Goal: Information Seeking & Learning: Learn about a topic

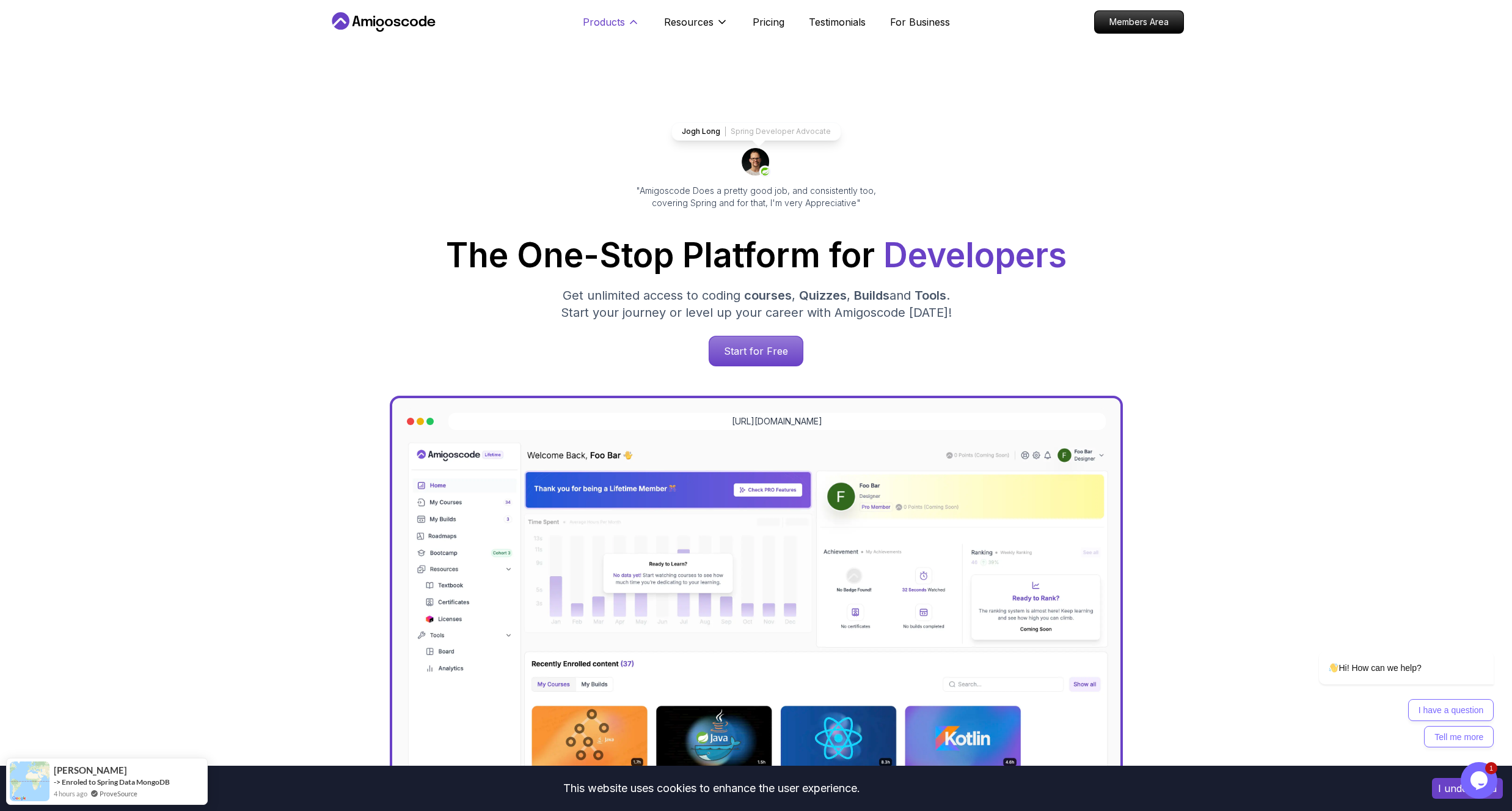
click at [632, 21] on icon at bounding box center [633, 21] width 12 height 12
click at [678, 23] on p "Resources" at bounding box center [688, 22] width 49 height 15
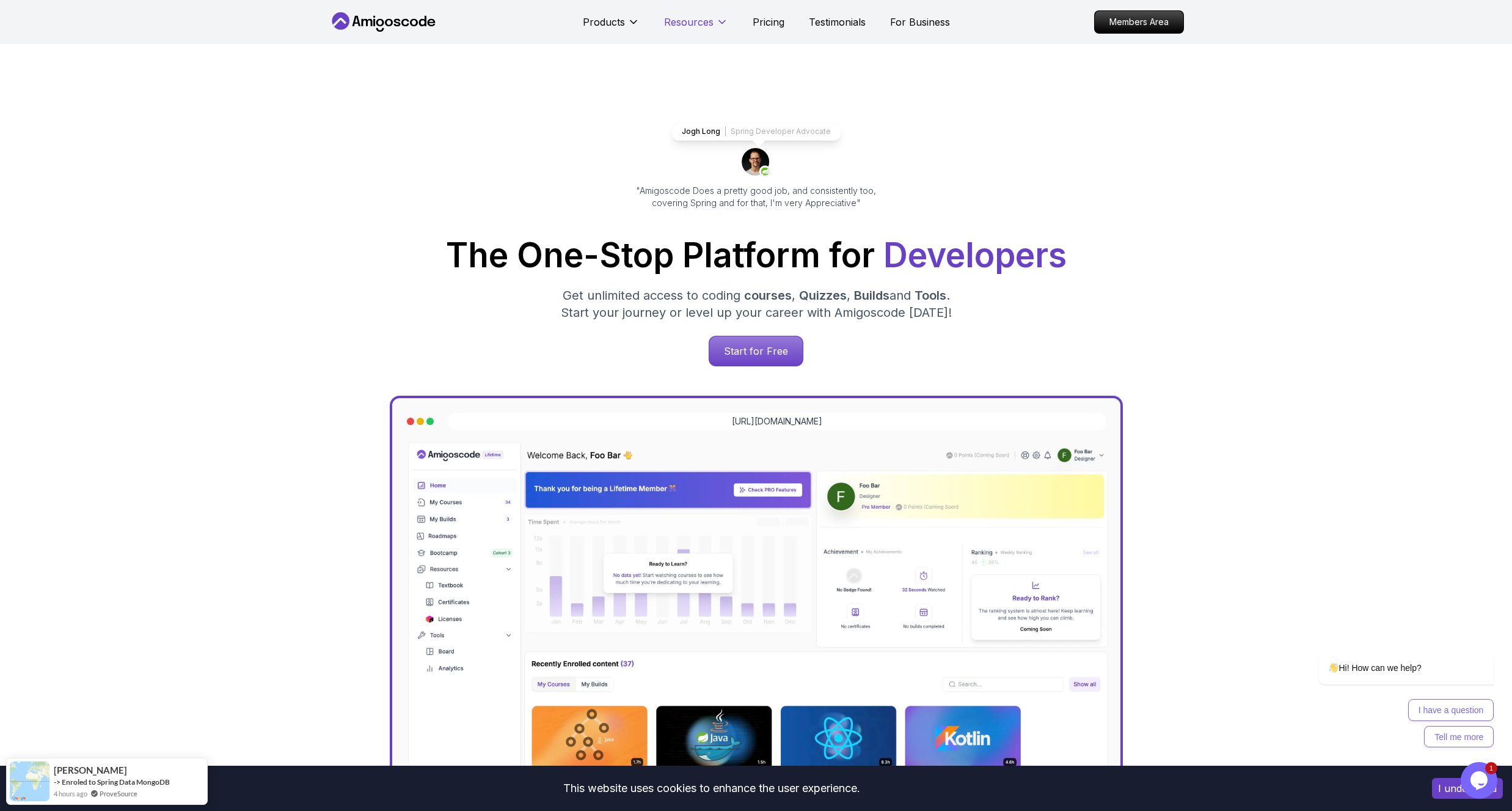
click at [680, 23] on p "Resources" at bounding box center [688, 22] width 49 height 15
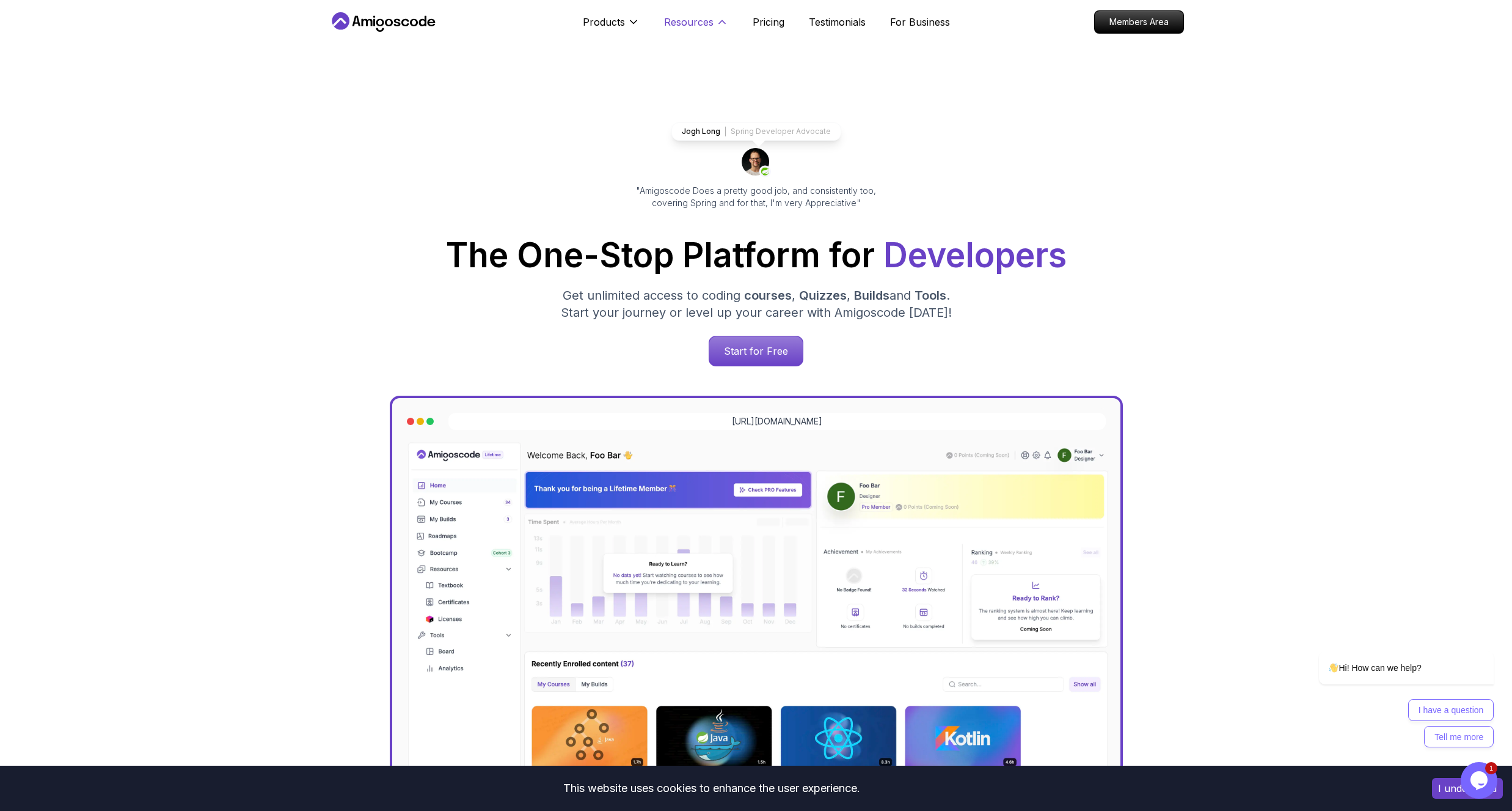
click at [706, 19] on p "Resources" at bounding box center [688, 22] width 49 height 15
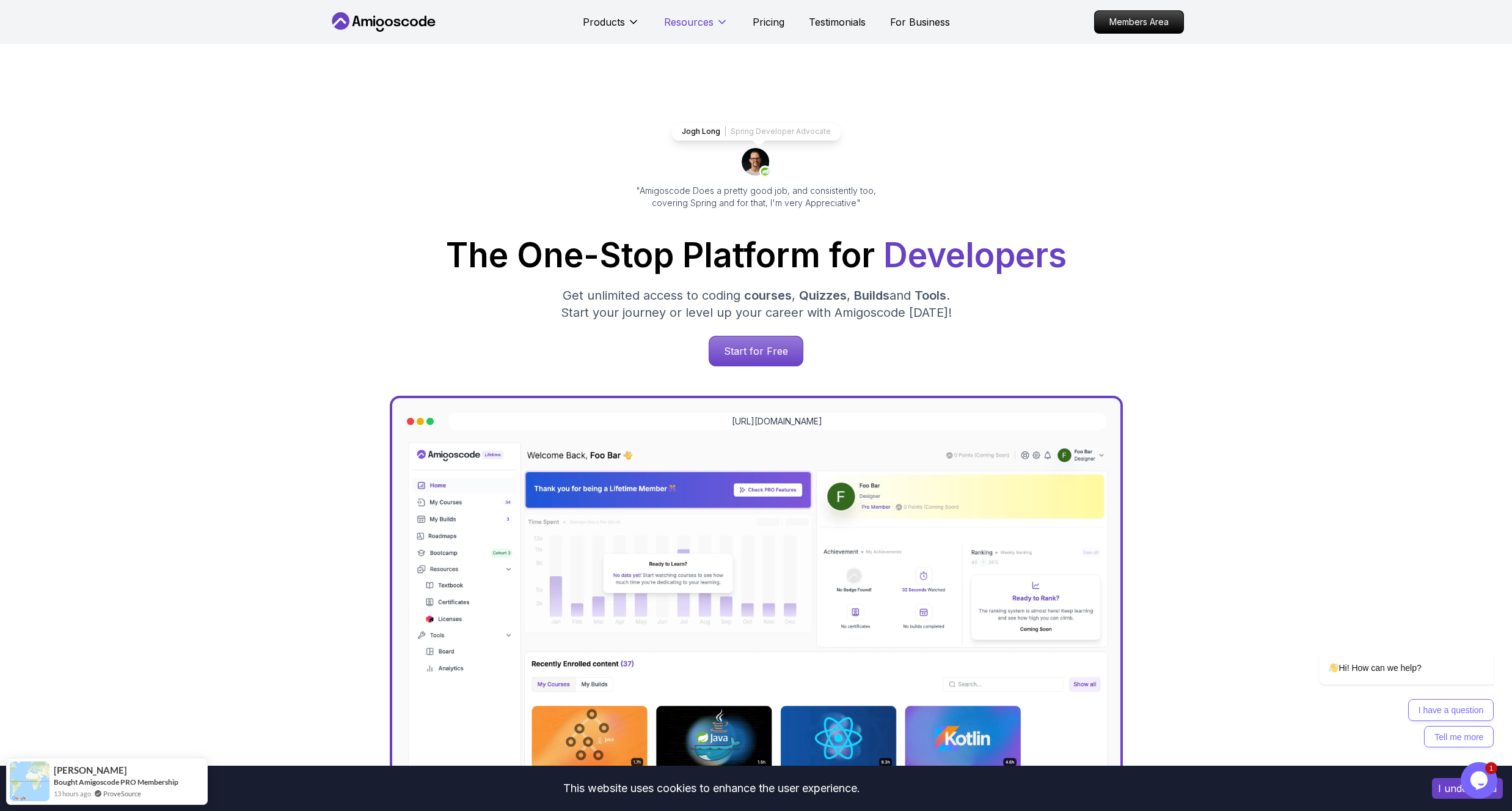
click at [706, 19] on p "Resources" at bounding box center [688, 22] width 49 height 15
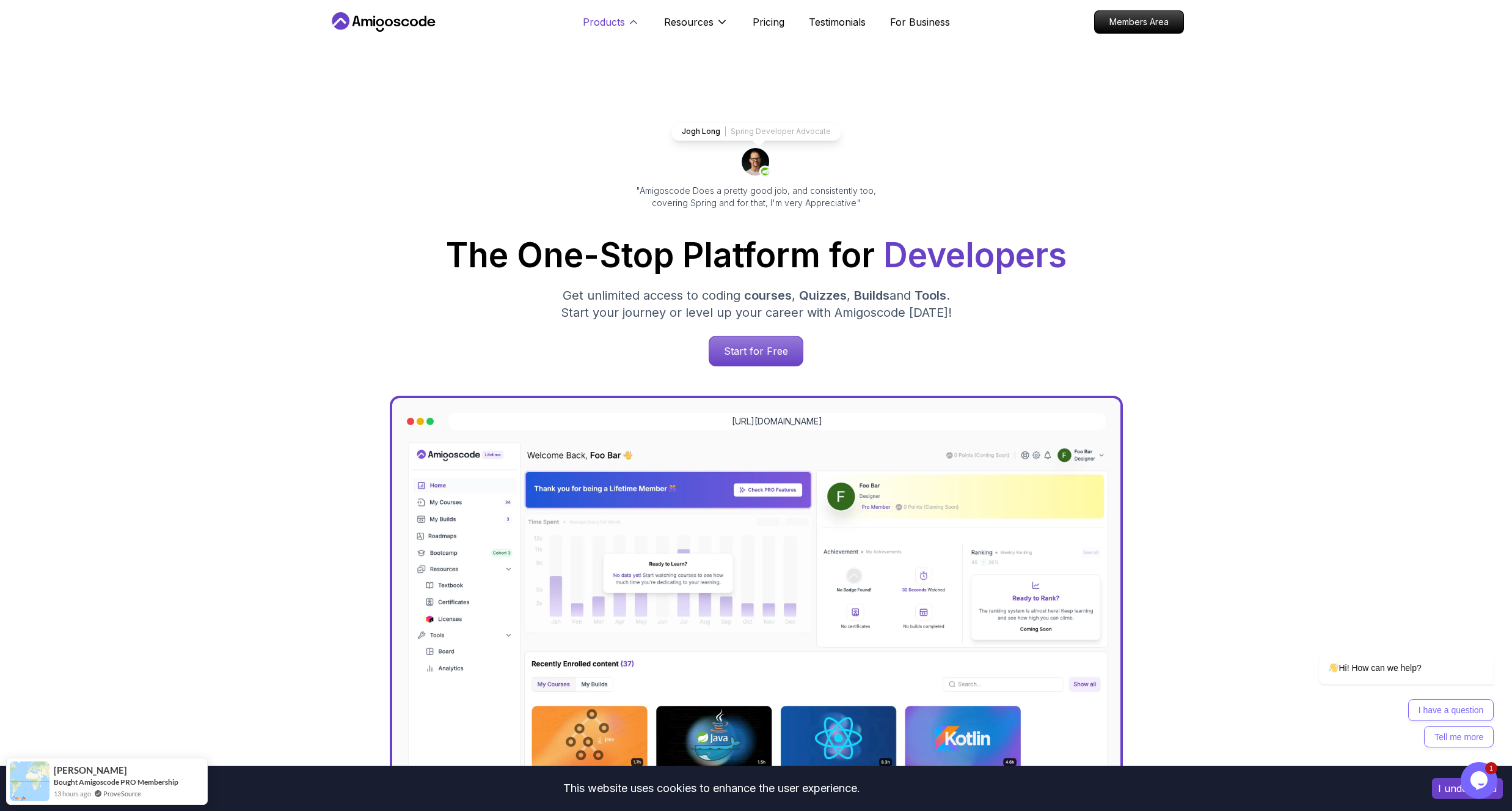
click at [607, 23] on p "Products" at bounding box center [603, 22] width 42 height 15
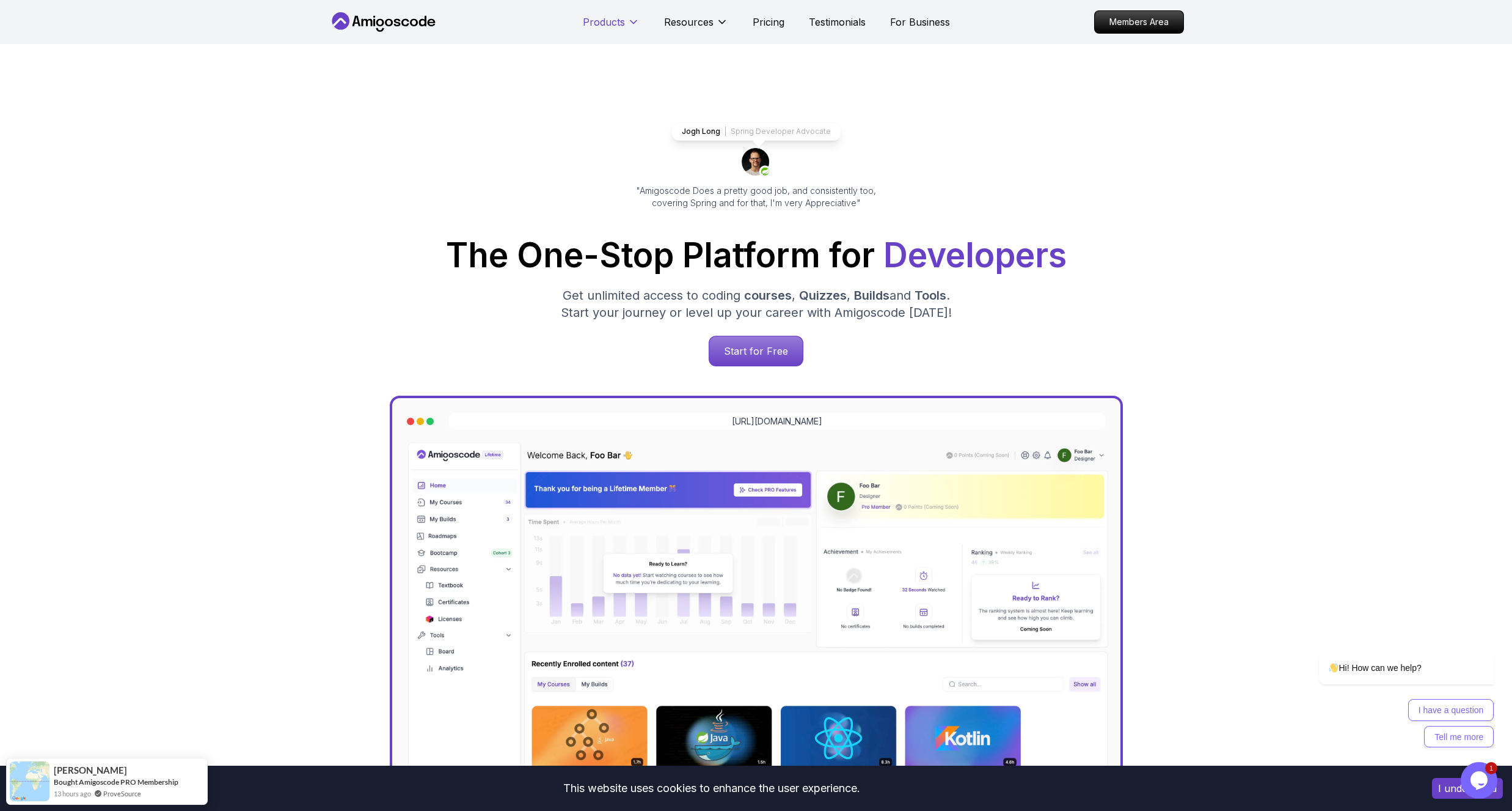
click at [607, 23] on p "Products" at bounding box center [603, 22] width 42 height 15
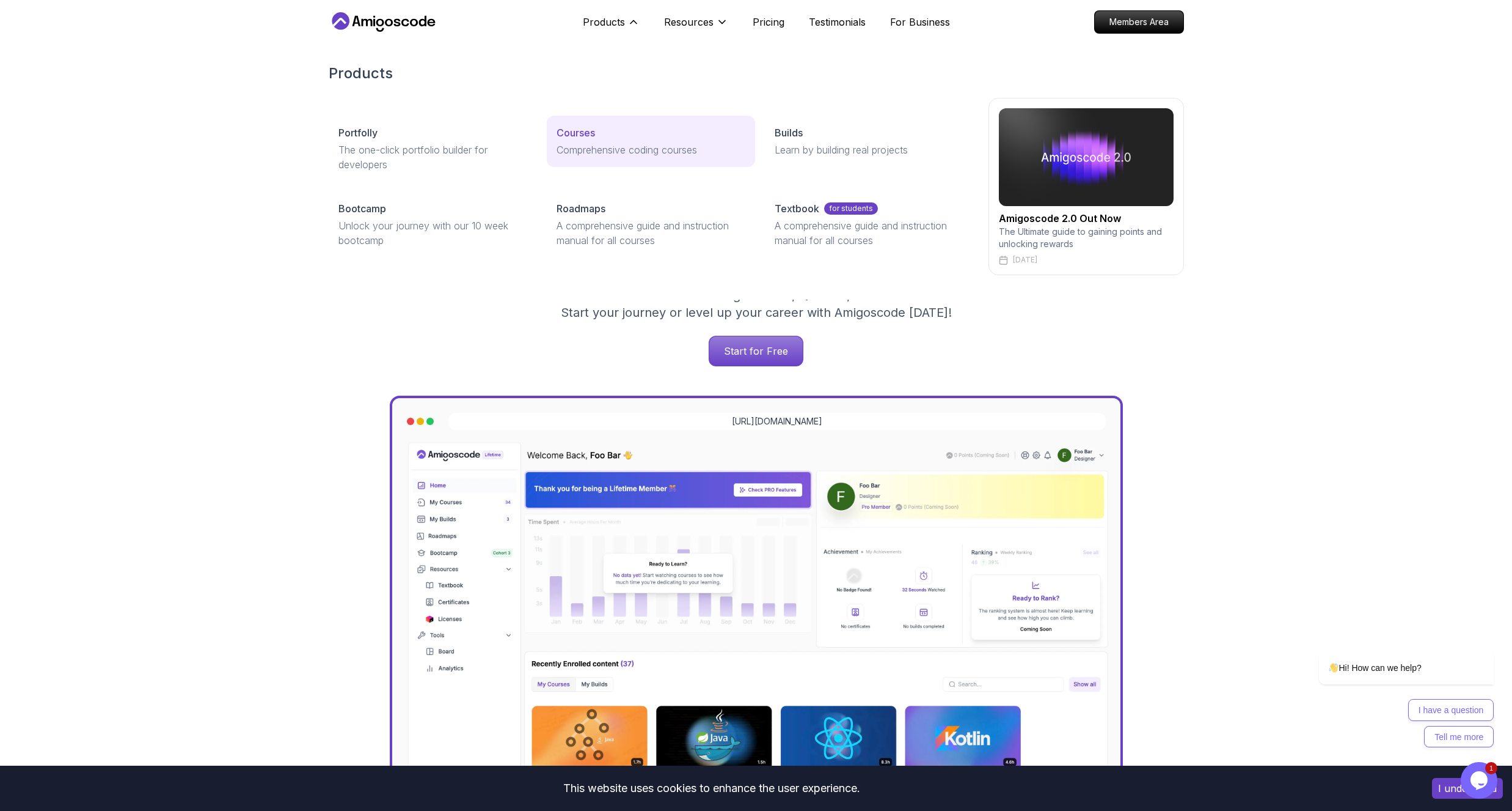
click at [572, 145] on p "Comprehensive coding courses" at bounding box center [651, 149] width 189 height 15
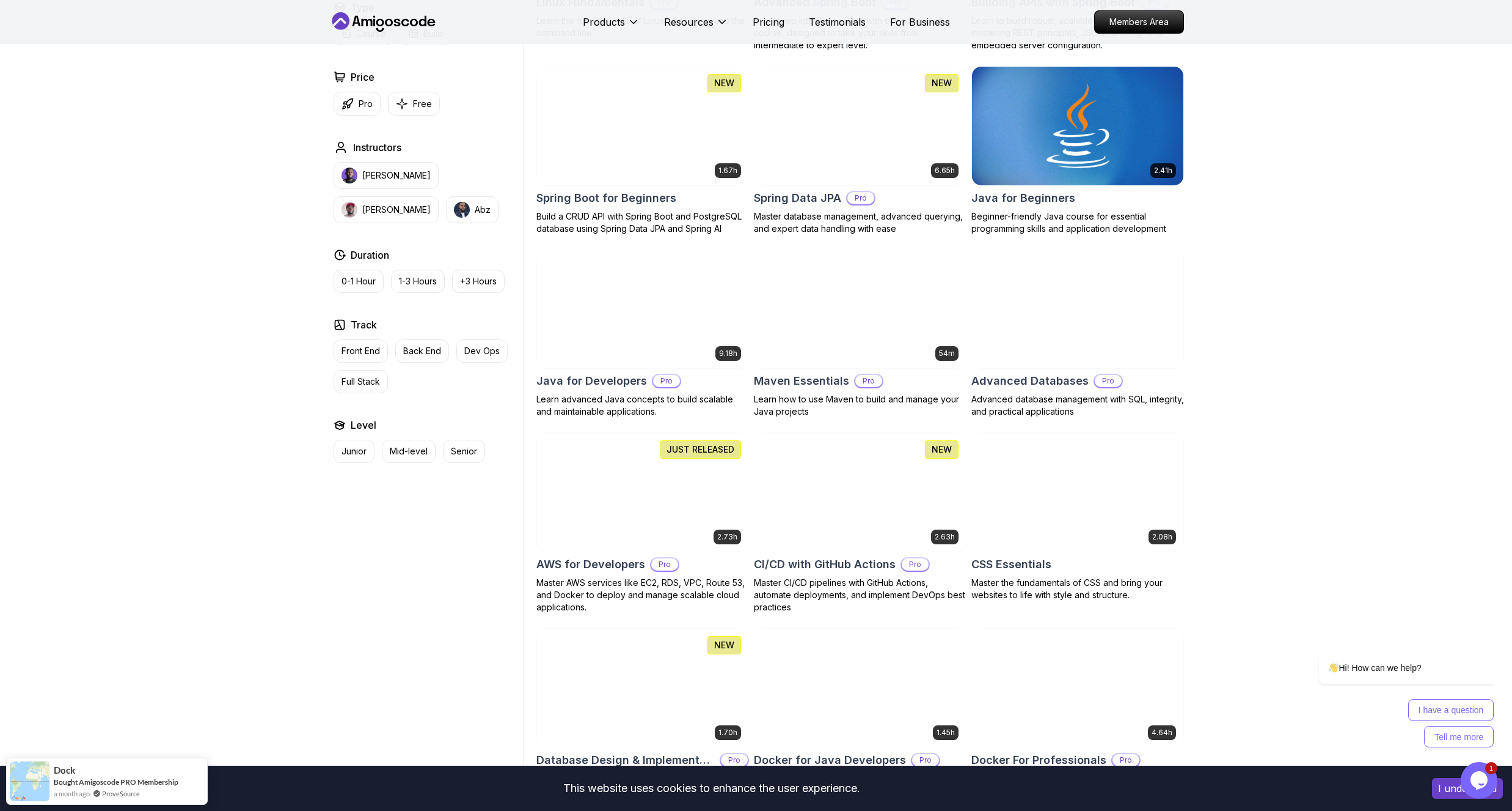
scroll to position [74, 0]
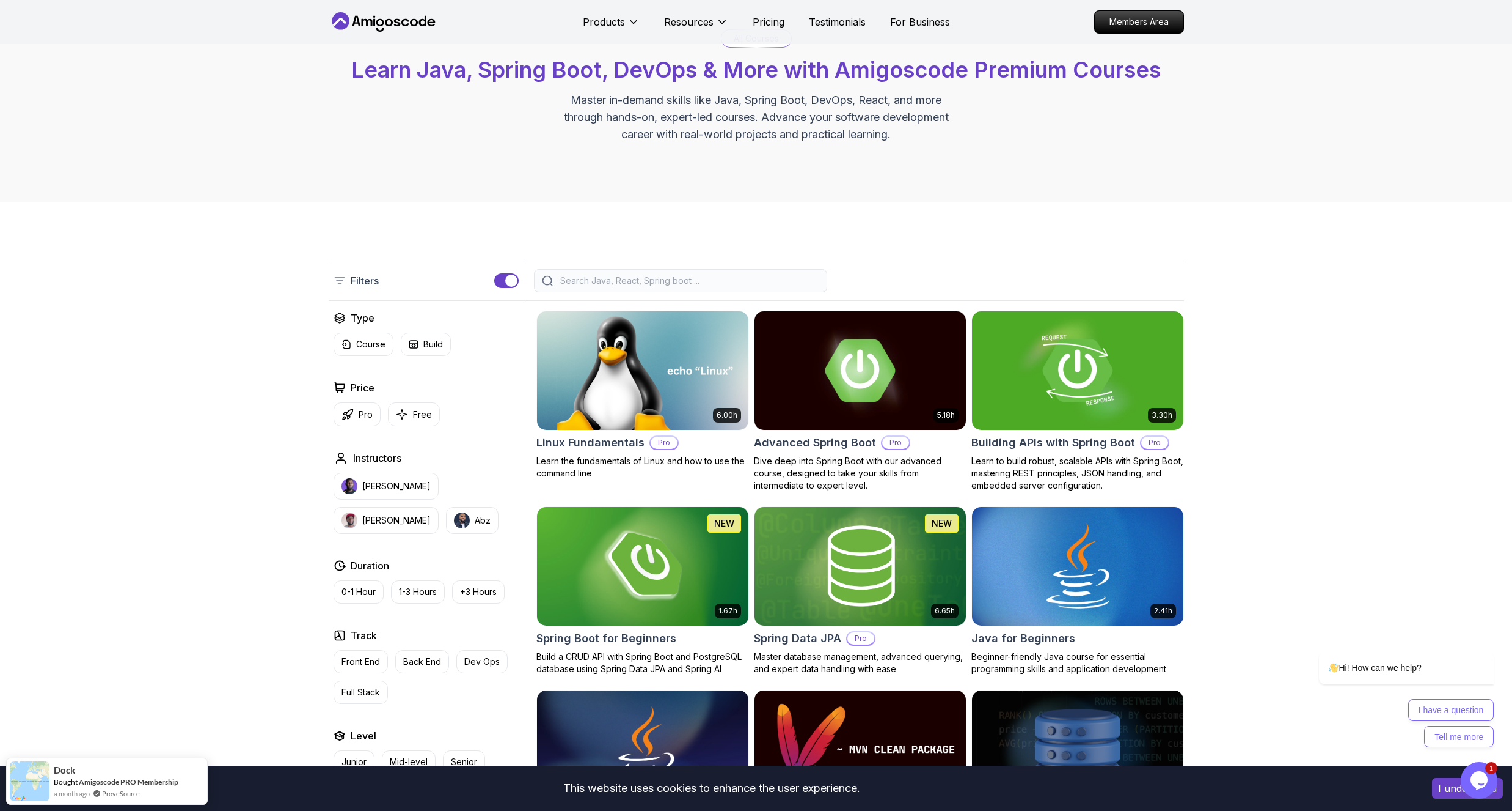
click at [654, 281] on input "search" at bounding box center [688, 280] width 261 height 12
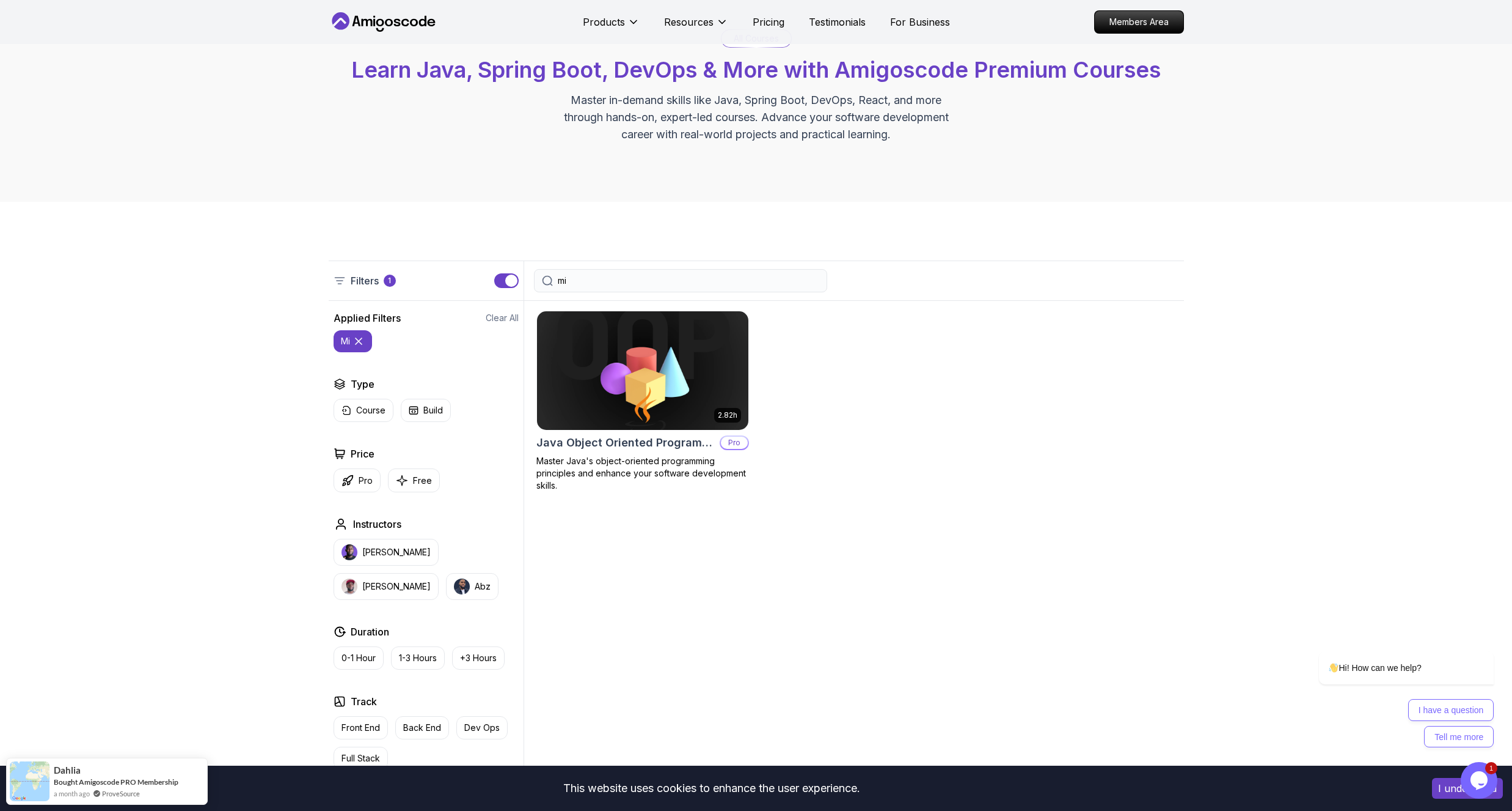
type input "m"
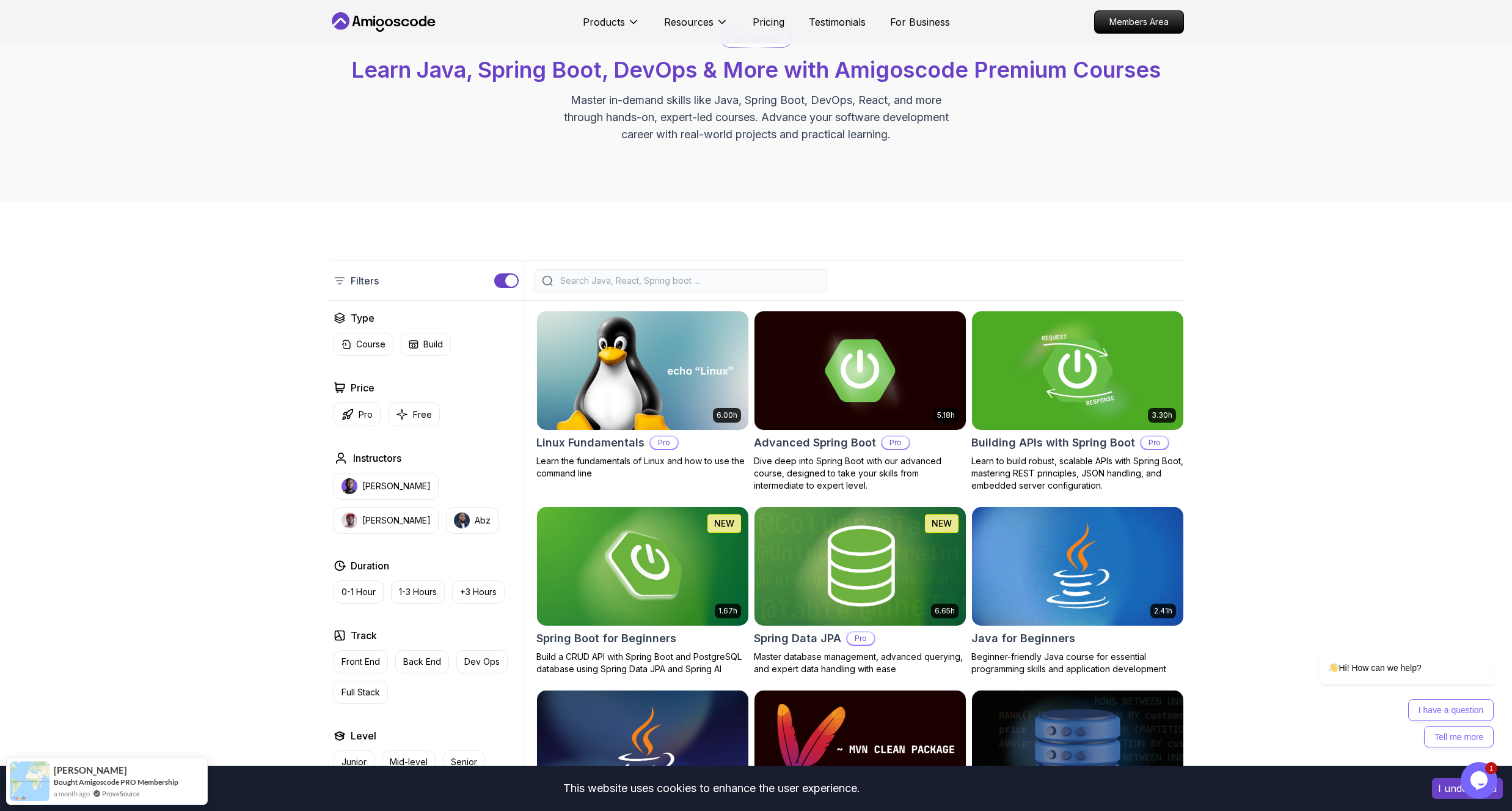
click at [412, 25] on icon at bounding box center [414, 22] width 8 height 7
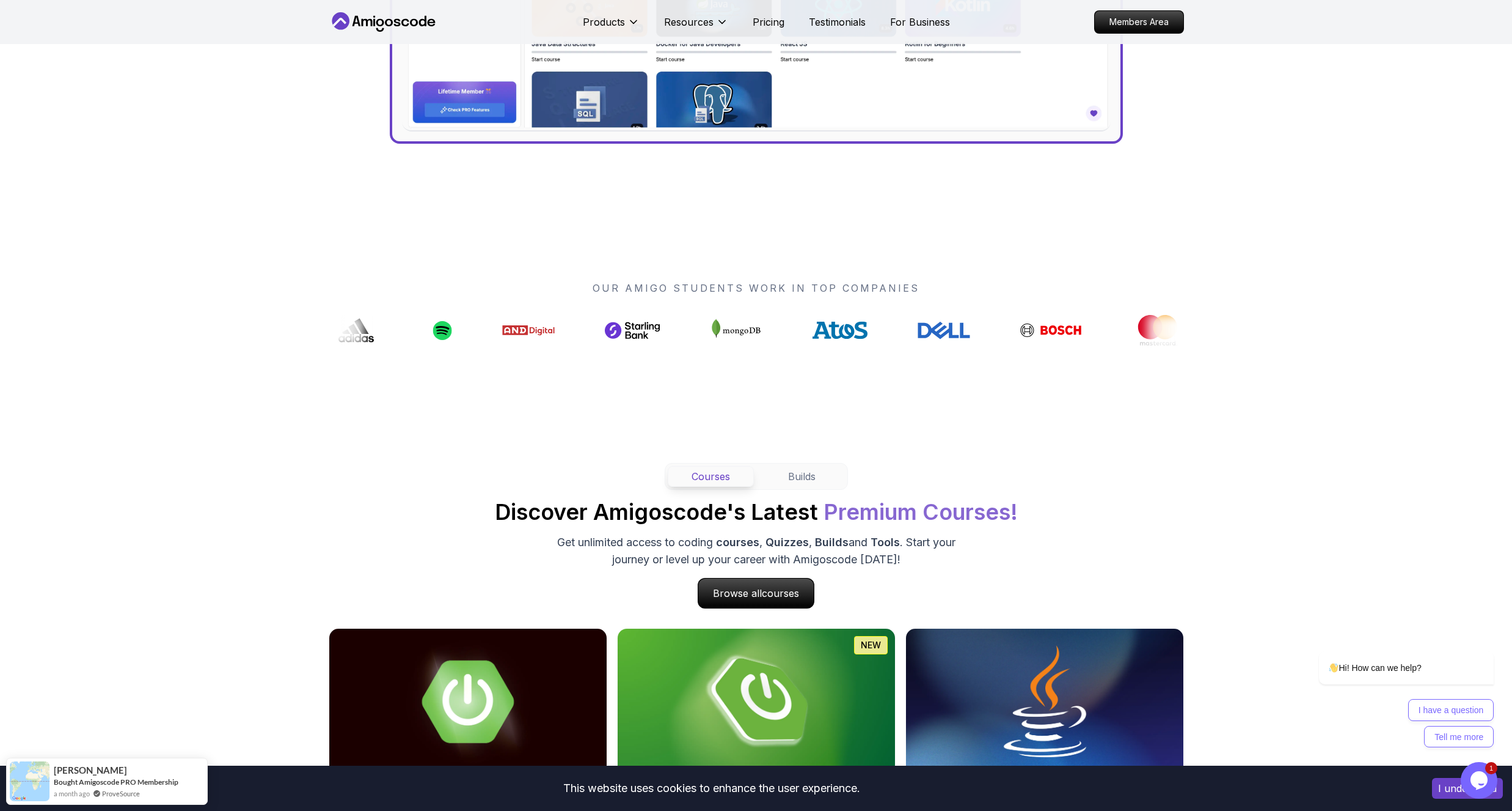
scroll to position [1174, 0]
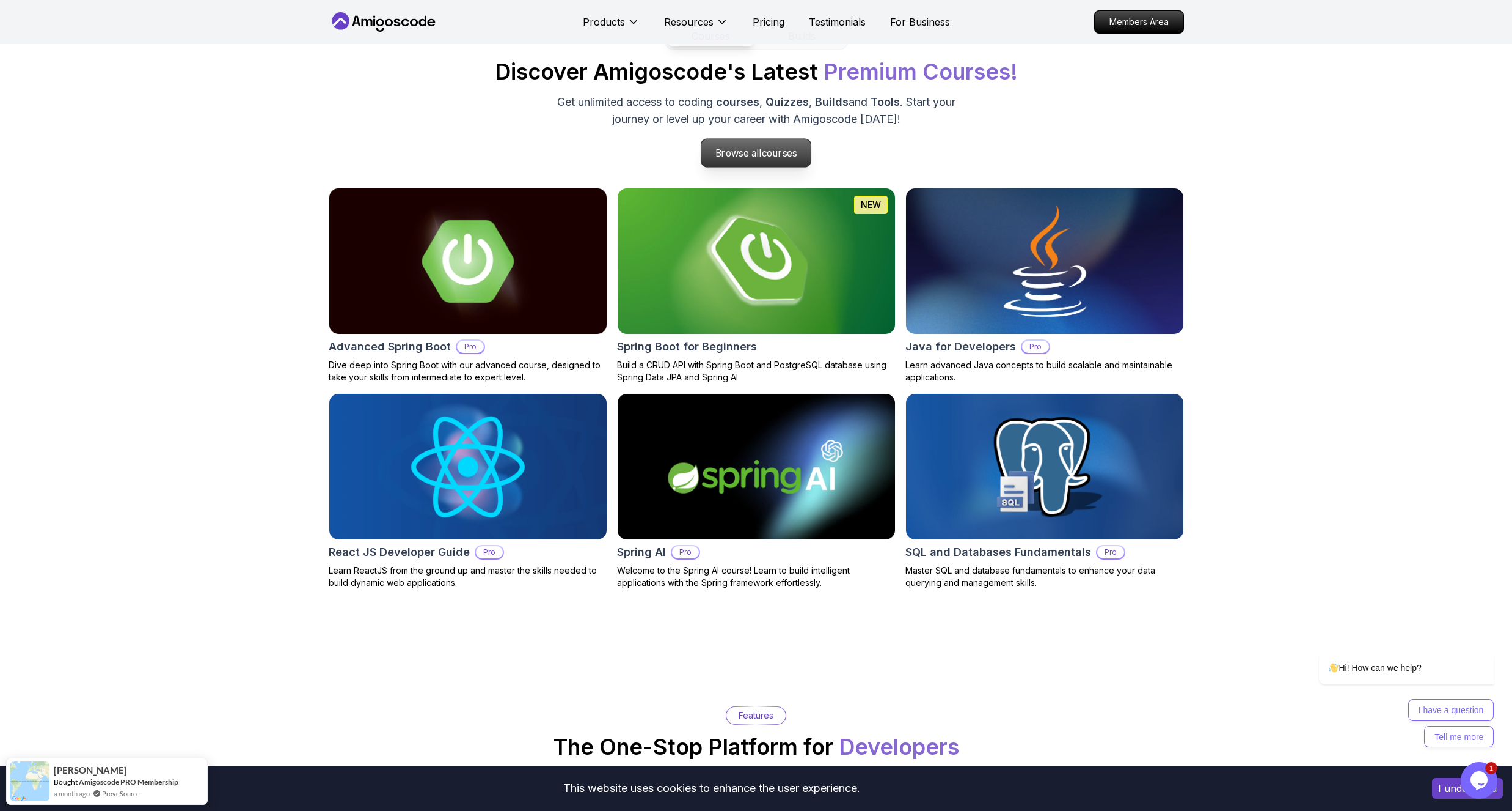
click at [737, 149] on p "Browse all courses" at bounding box center [756, 153] width 110 height 28
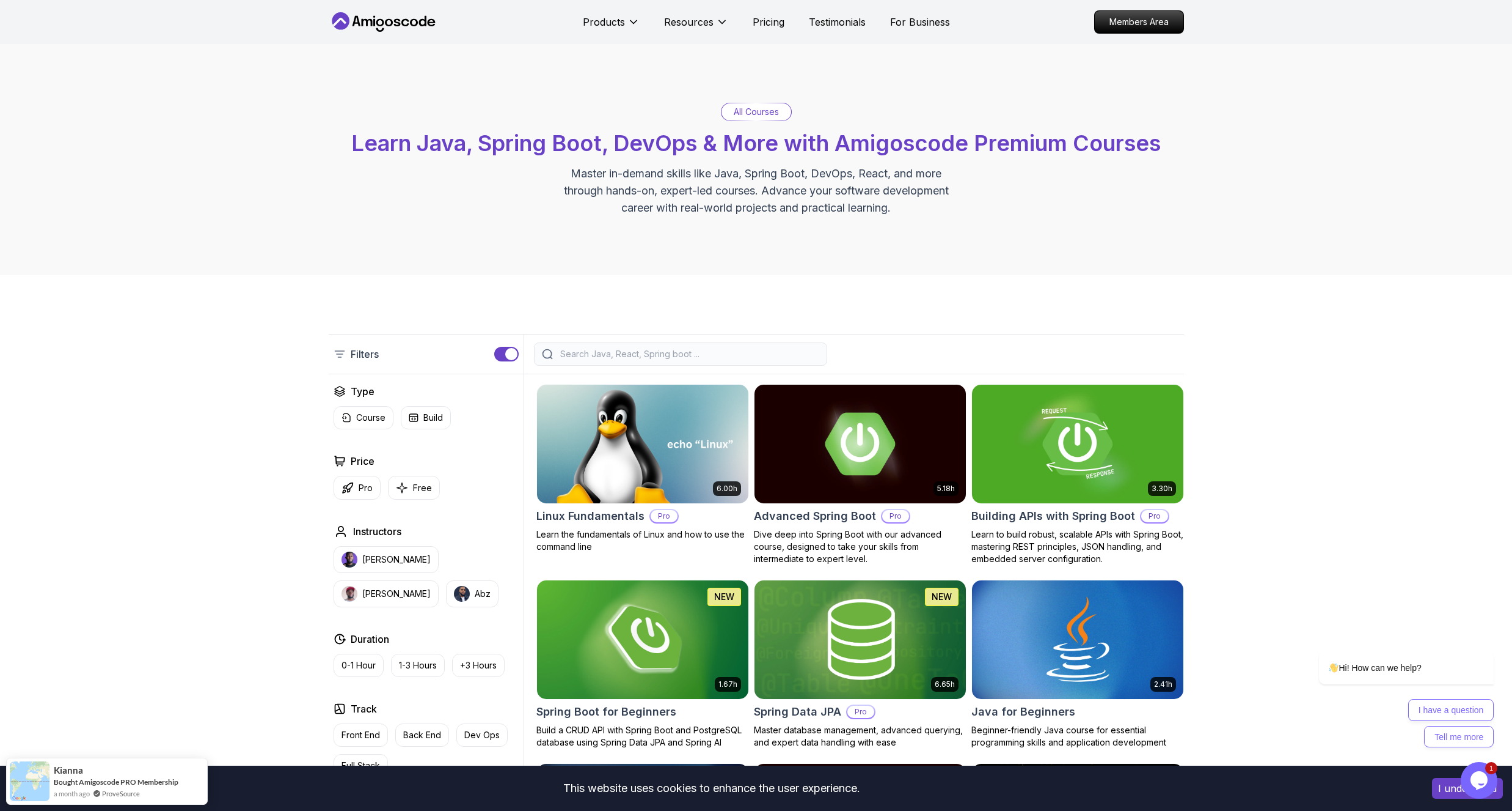
click at [724, 357] on input "search" at bounding box center [688, 353] width 261 height 12
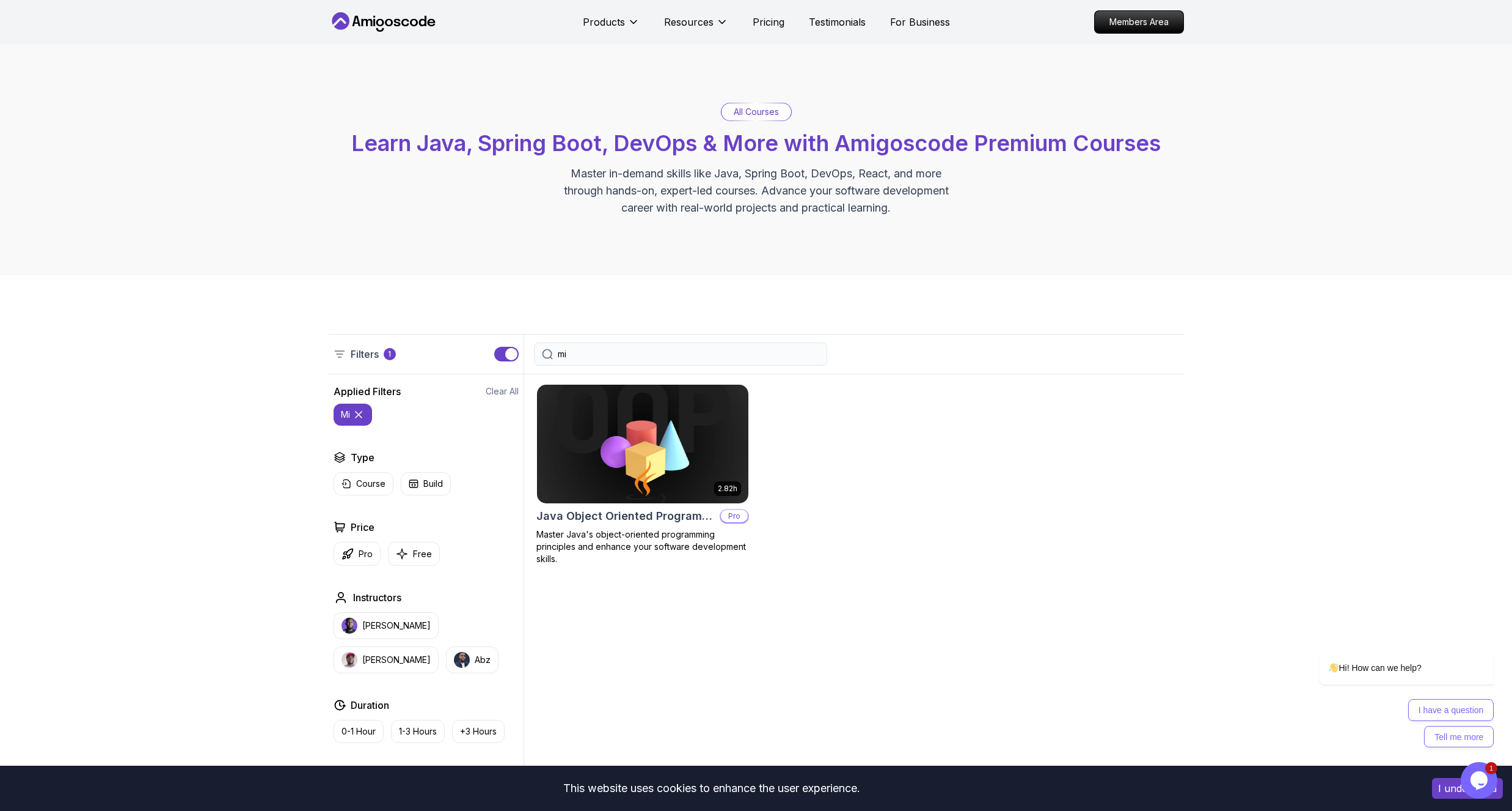
type input "m"
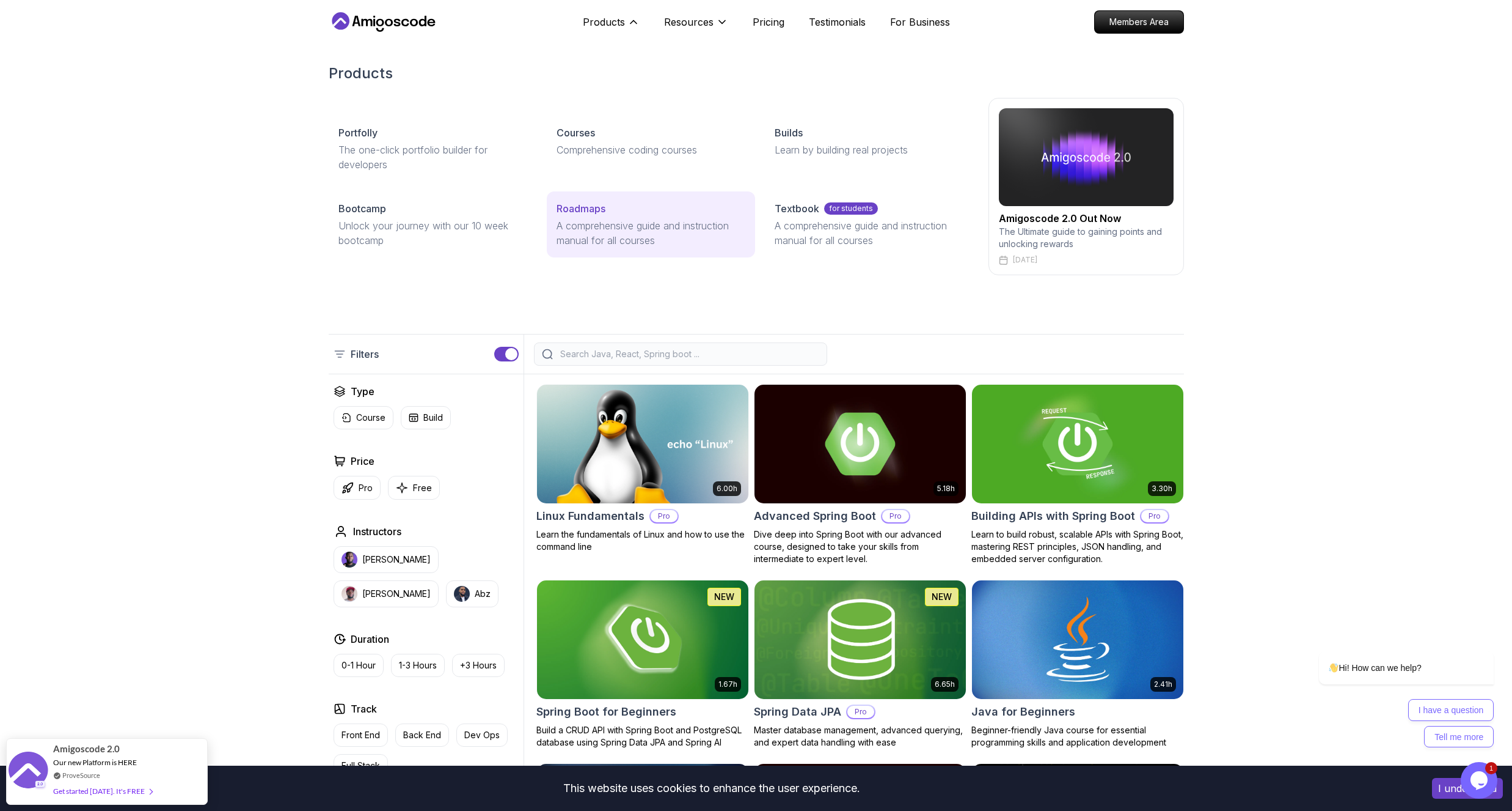
click at [586, 209] on p "Roadmaps" at bounding box center [581, 208] width 49 height 15
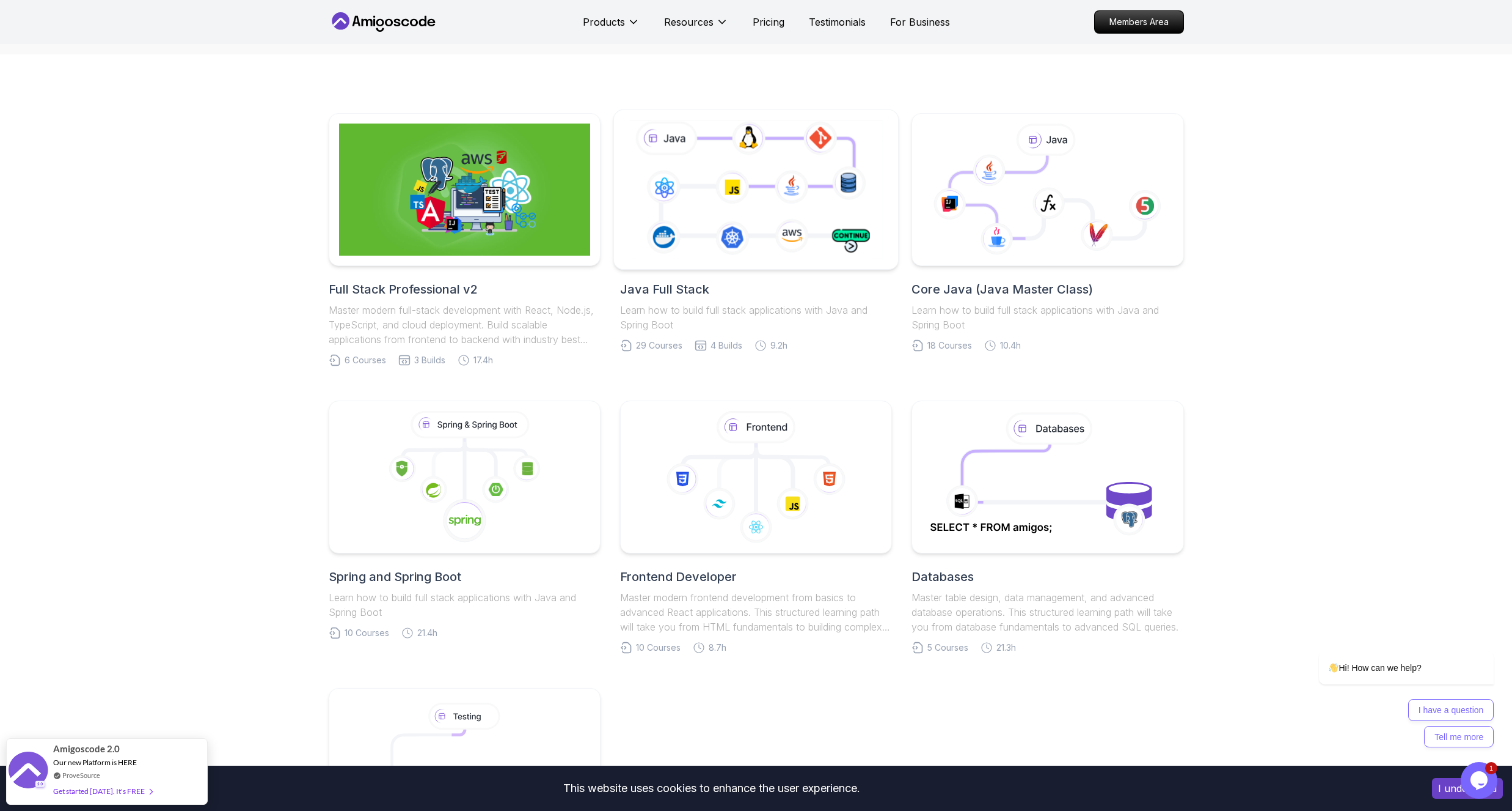
scroll to position [221, 0]
click at [462, 462] on icon at bounding box center [464, 477] width 264 height 139
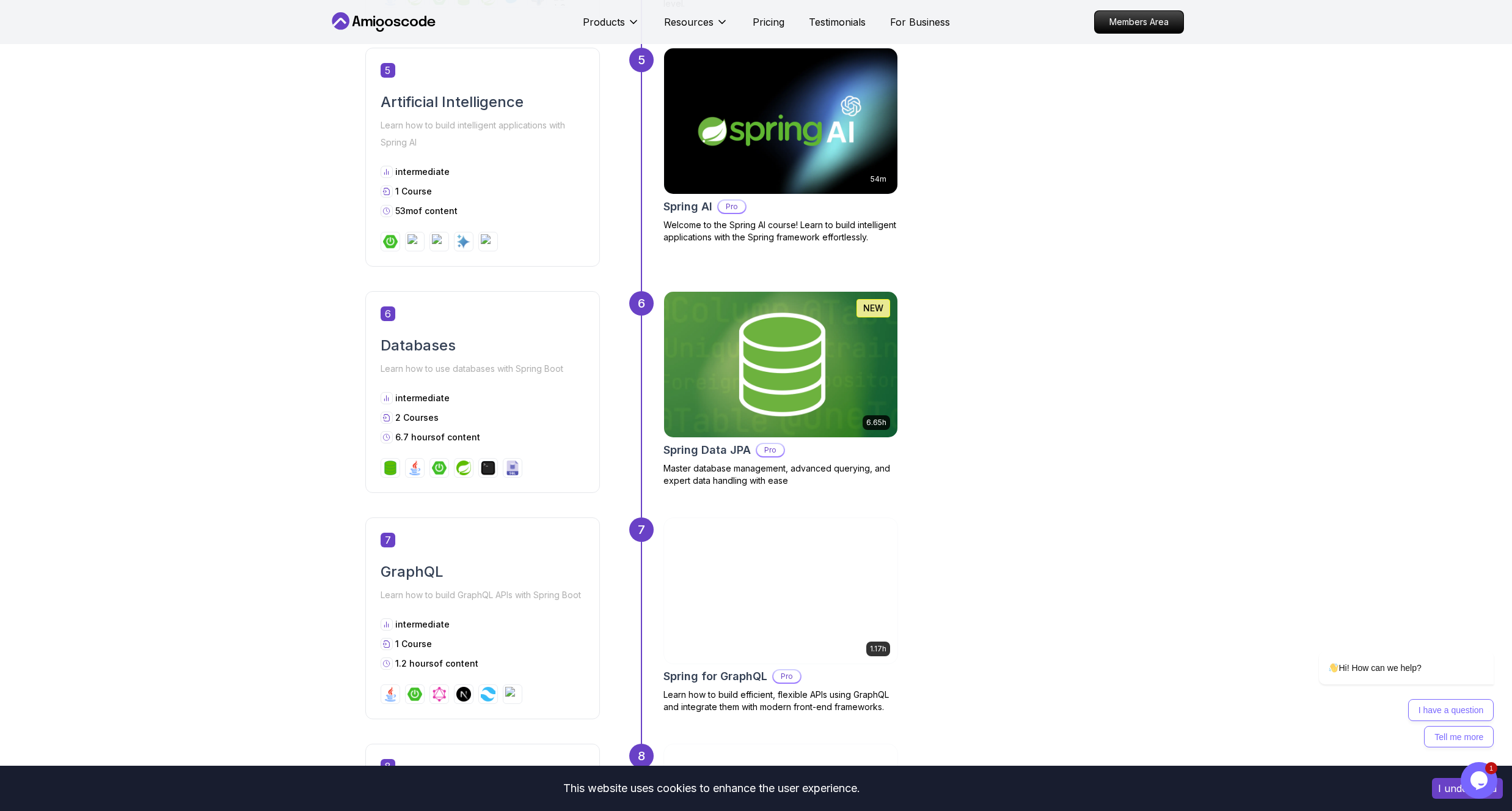
scroll to position [1541, 0]
